Goal: Information Seeking & Learning: Learn about a topic

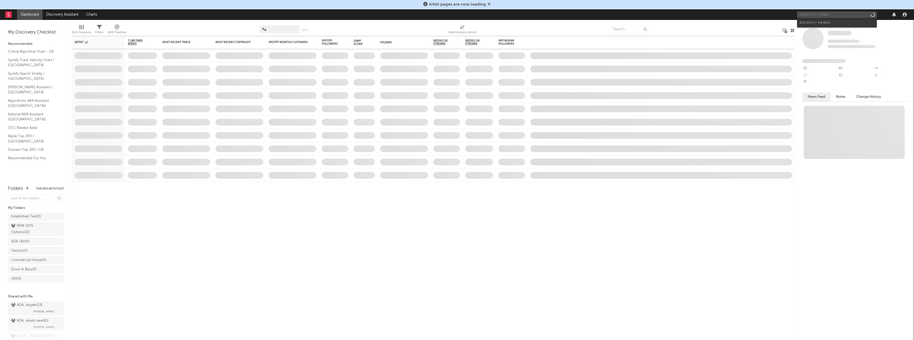
click at [839, 15] on input "text" at bounding box center [837, 14] width 80 height 7
type input "T"
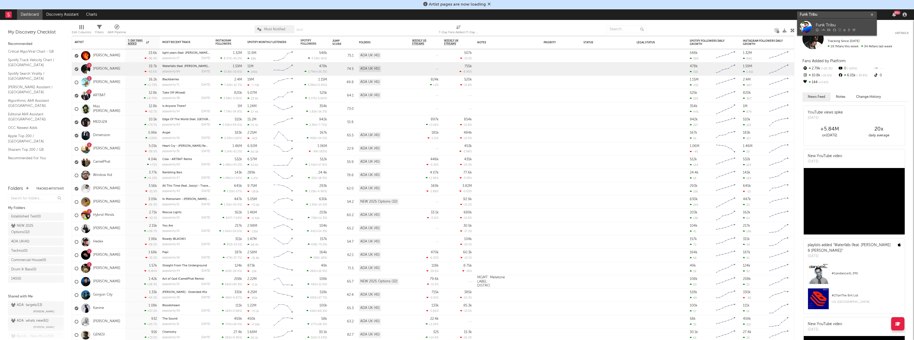
type input "Funk Tribu"
click at [828, 24] on div "Funk Tribu" at bounding box center [845, 25] width 58 height 6
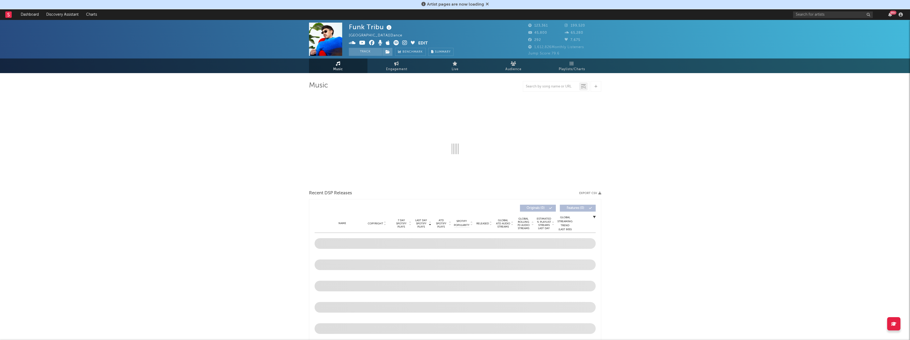
select select "6m"
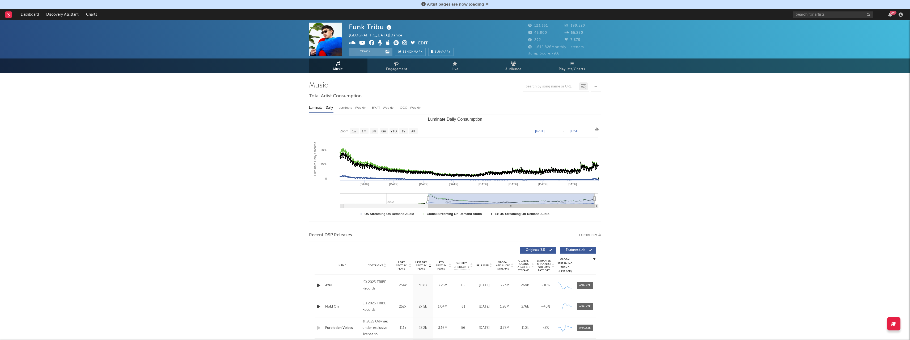
drag, startPoint x: 567, startPoint y: 197, endPoint x: 414, endPoint y: 200, distance: 153.1
click at [427, 200] on icon "Luminate Daily Consumption" at bounding box center [428, 199] width 2 height 4
type input "[DATE]"
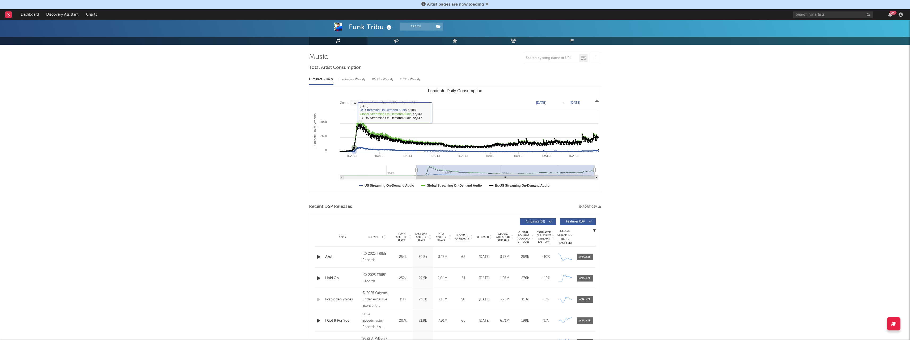
scroll to position [27, 0]
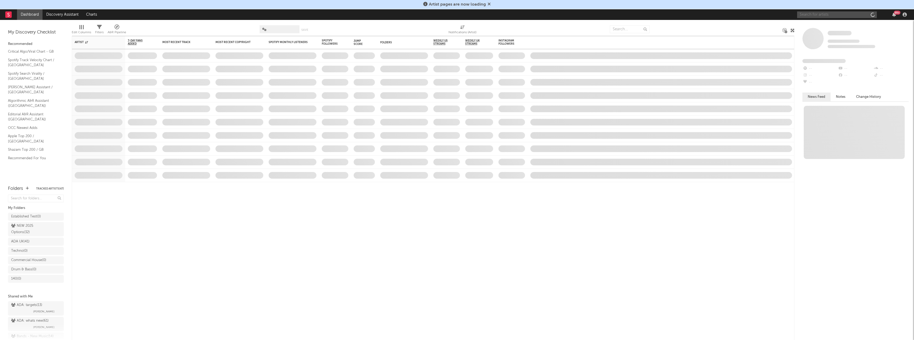
click at [818, 13] on input "text" at bounding box center [837, 14] width 80 height 7
type input "aya"
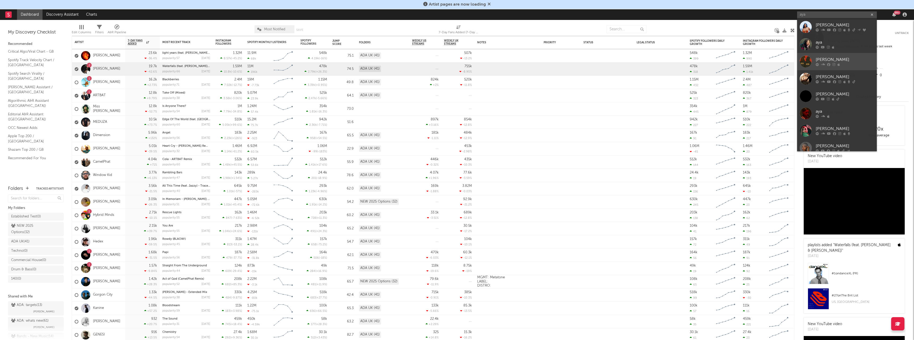
click at [833, 64] on icon at bounding box center [833, 64] width 3 height 3
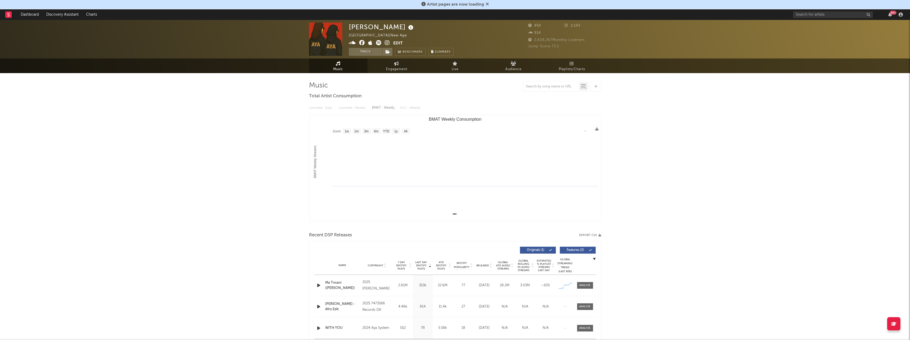
click at [677, 156] on div "AYA Australia | New Age Edit Track Benchmark Summary 850 2,143 914 2,608,267 Mo…" at bounding box center [455, 275] width 910 height 511
drag, startPoint x: 442, startPoint y: 135, endPoint x: 430, endPoint y: 137, distance: 12.1
click at [430, 137] on rect "BMAT Weekly Consumption" at bounding box center [455, 168] width 292 height 106
click at [342, 130] on rect "BMAT Weekly Consumption" at bounding box center [455, 168] width 292 height 106
click at [349, 131] on rect "BMAT Weekly Consumption" at bounding box center [347, 131] width 9 height 6
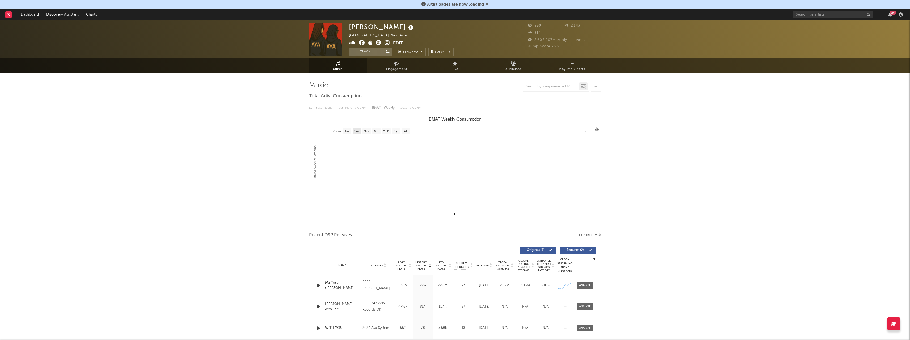
click at [355, 132] on text "1m" at bounding box center [356, 131] width 5 height 4
select select "1m"
type input "1970-02-01"
click at [370, 130] on rect "BMAT Weekly Consumption" at bounding box center [366, 131] width 9 height 6
select select "3m"
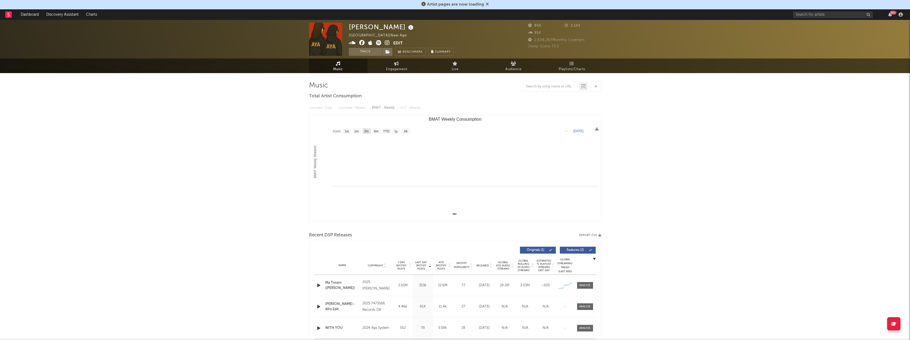
type input "1970-01-01"
type input "1970-04-01"
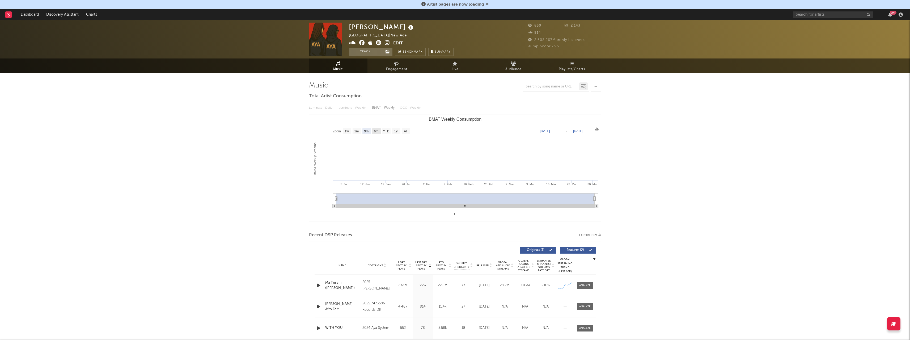
click at [379, 130] on rect "BMAT Weekly Consumption" at bounding box center [376, 131] width 9 height 6
select select "6m"
type input "1970-07-01"
click at [395, 131] on text "1y" at bounding box center [395, 131] width 3 height 4
select select "1y"
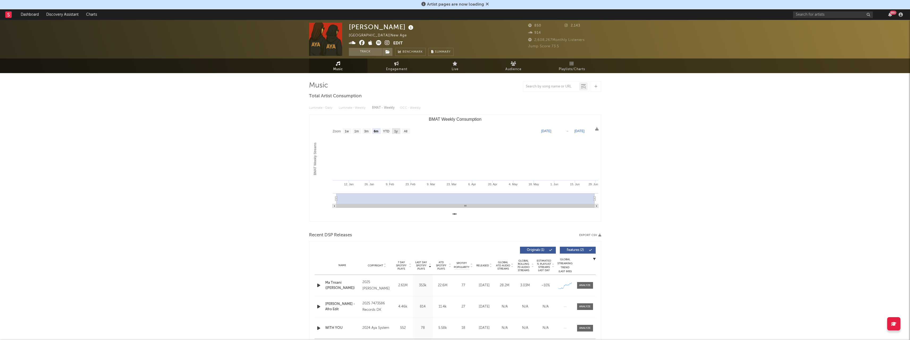
type input "1971-01-01"
click at [625, 150] on div "AYA Australia | New Age Edit Track Benchmark Summary 850 2,143 914 2,608,267 Mo…" at bounding box center [455, 275] width 910 height 511
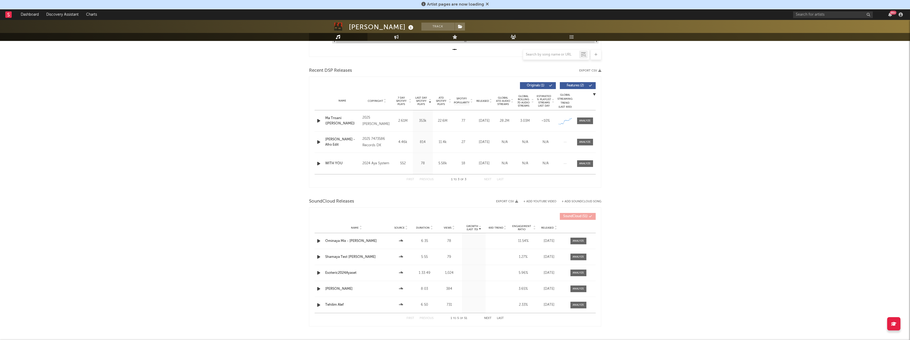
scroll to position [191, 0]
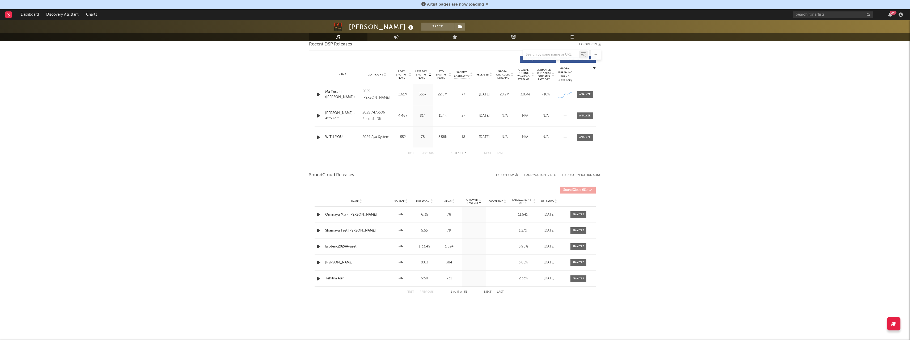
click at [149, 130] on div "AYA Track Australia | New Age Edit Track Benchmark Summary 850 2,143 914 2,608,…" at bounding box center [455, 84] width 910 height 511
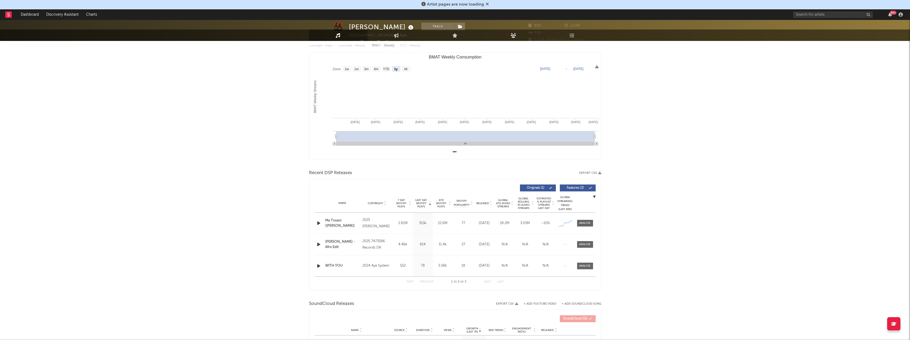
scroll to position [0, 0]
